Goal: Register for event/course

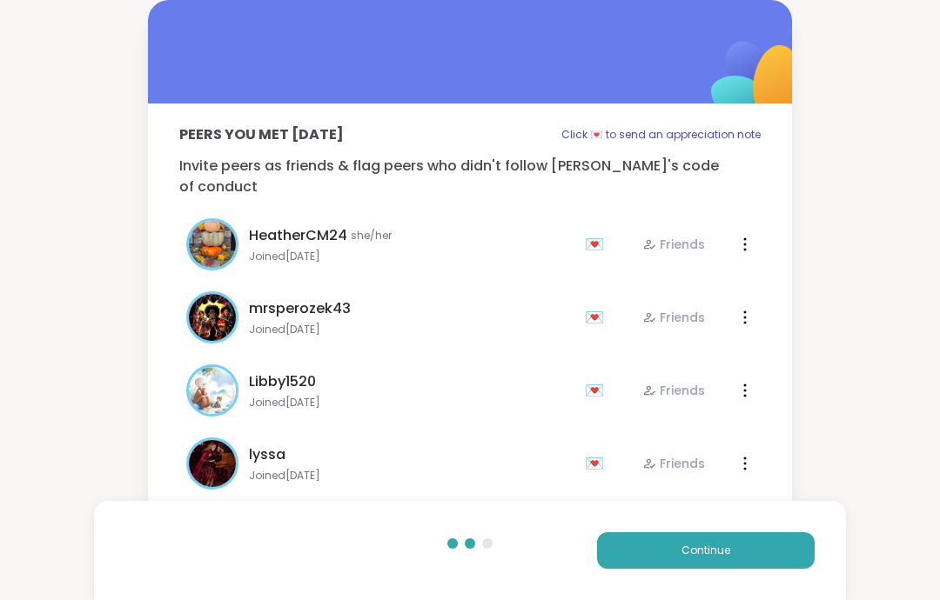
click at [801, 552] on button "Continue" at bounding box center [705, 550] width 217 height 37
click at [784, 545] on button "Continue" at bounding box center [705, 550] width 217 height 37
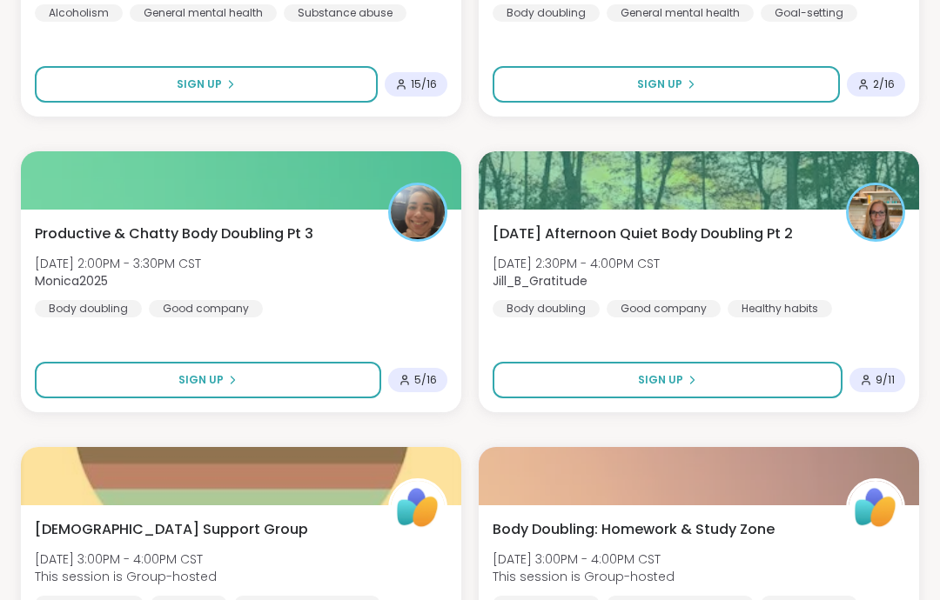
scroll to position [2212, 0]
click at [423, 338] on div "Productive & Chatty Body Doubling Pt 3 [DATE] 2:00PM - 3:30PM CST Monica2025 Bo…" at bounding box center [241, 311] width 440 height 203
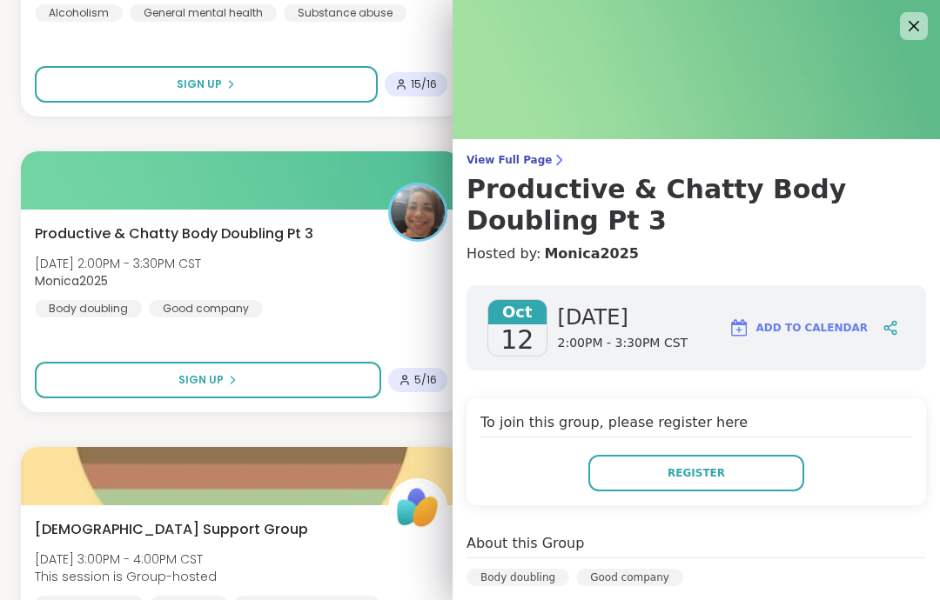
scroll to position [0, 0]
click at [699, 490] on button "Register" at bounding box center [696, 473] width 216 height 37
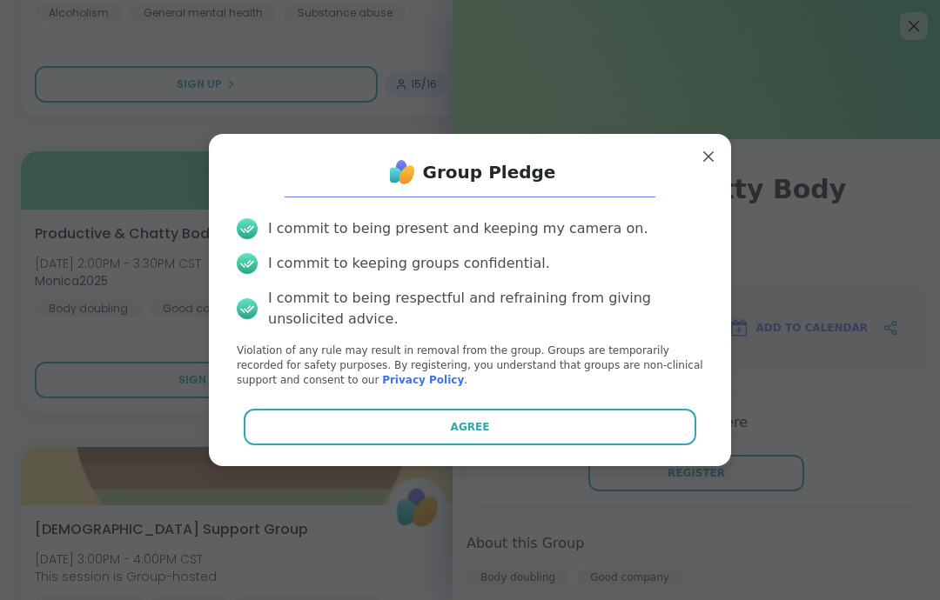
click at [702, 410] on div "Agree" at bounding box center [470, 427] width 494 height 37
click at [702, 409] on div "Agree" at bounding box center [470, 427] width 494 height 37
click at [687, 421] on button "Agree" at bounding box center [470, 427] width 453 height 37
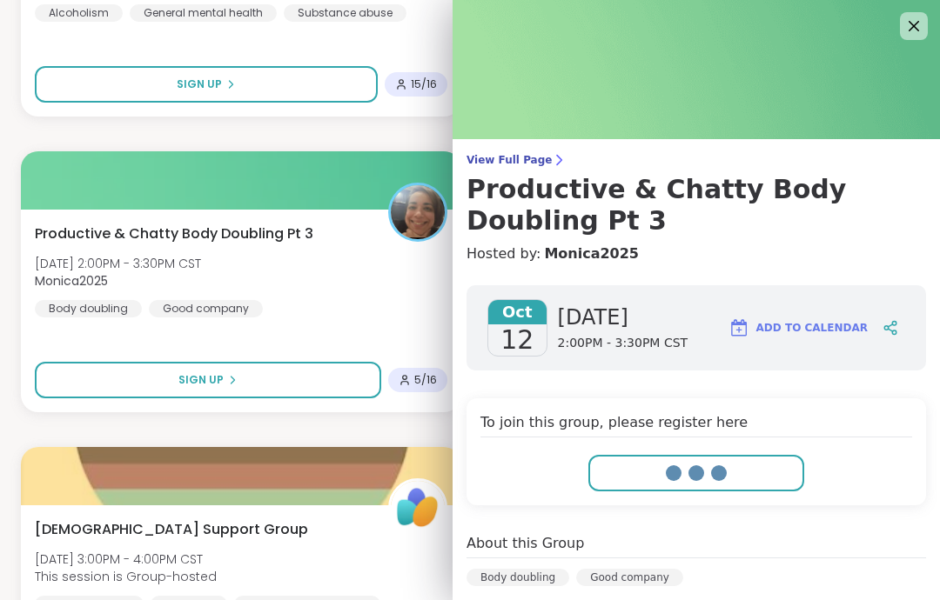
type textarea "*"
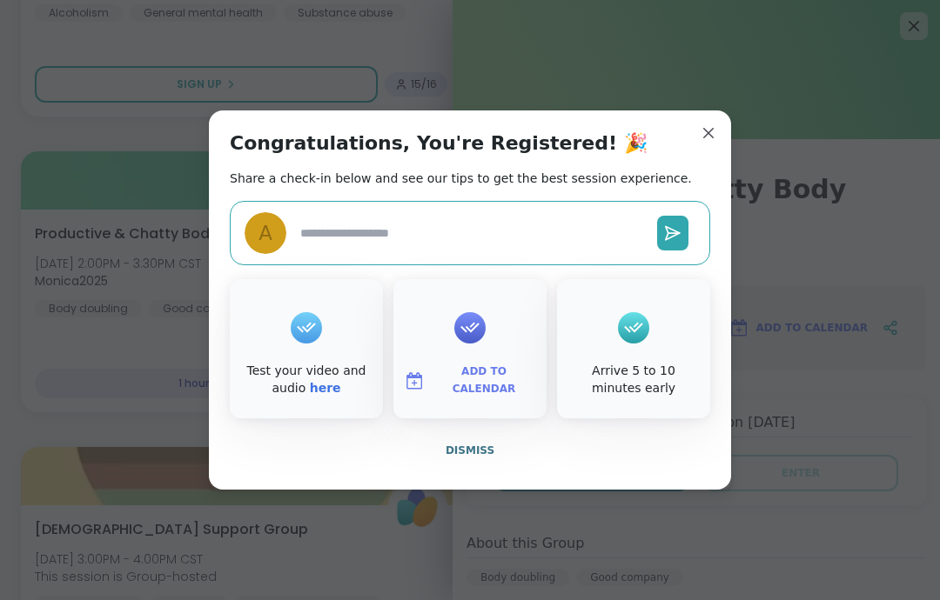
click at [592, 461] on button "Dismiss" at bounding box center [470, 450] width 480 height 37
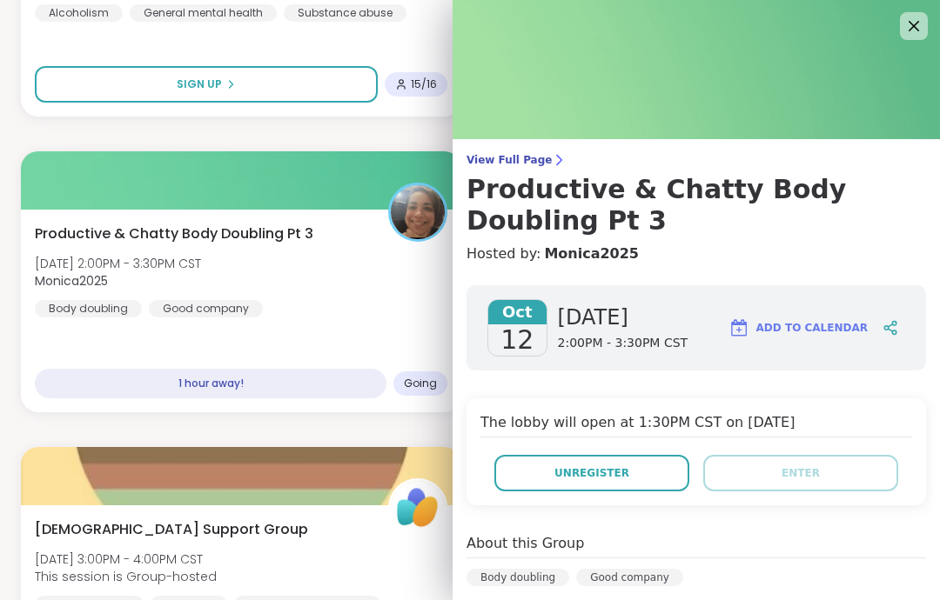
click at [936, 11] on img at bounding box center [695, 69] width 487 height 139
click at [918, 32] on icon at bounding box center [913, 26] width 21 height 21
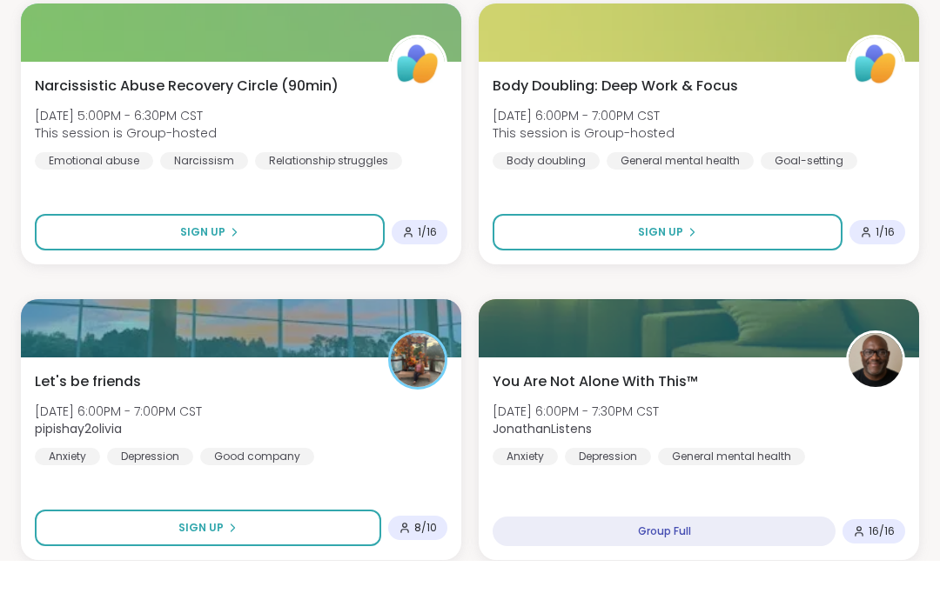
scroll to position [5053, 0]
